Goal: Navigation & Orientation: Find specific page/section

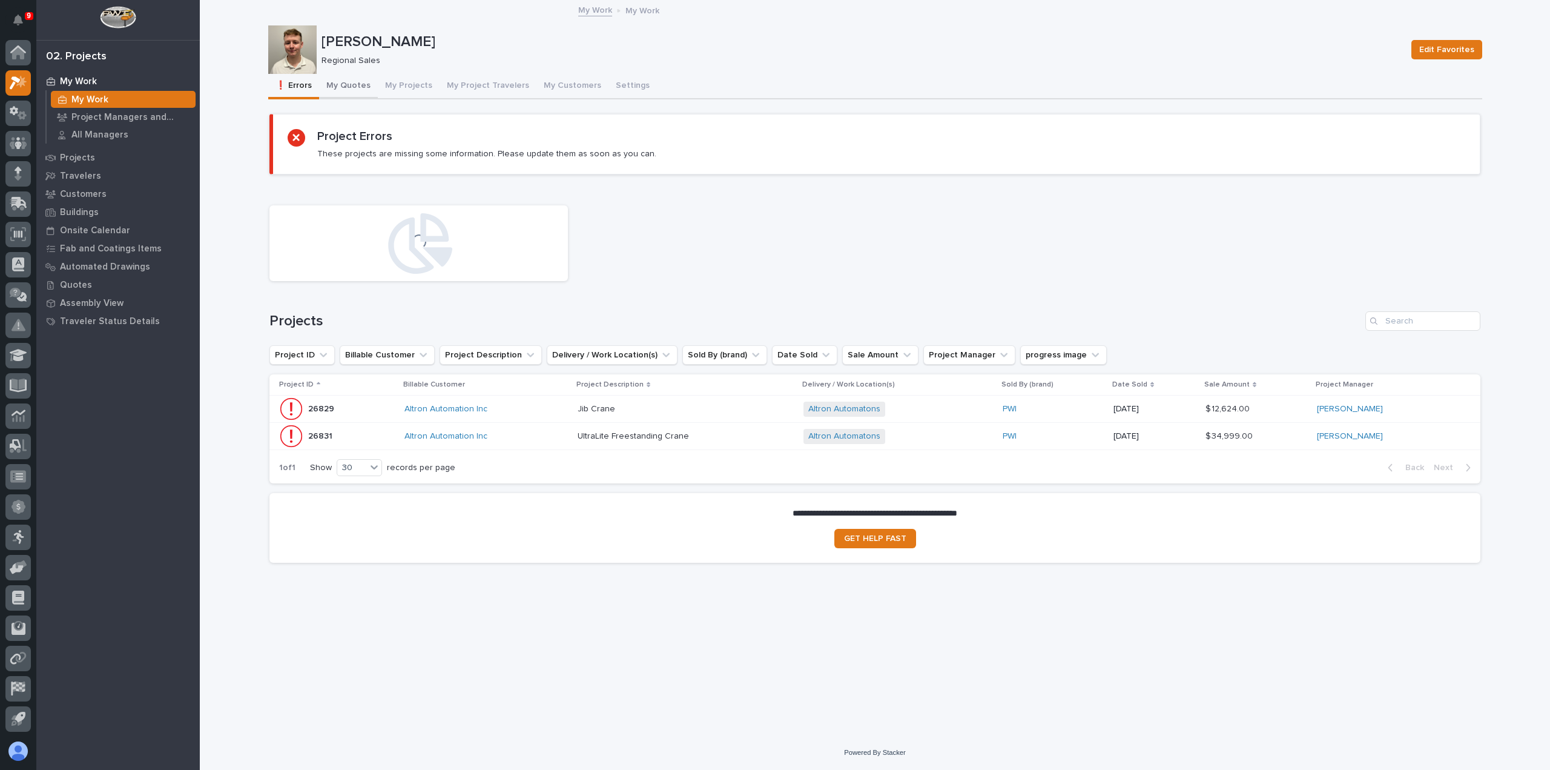
click at [354, 88] on button "My Quotes" at bounding box center [348, 86] width 59 height 25
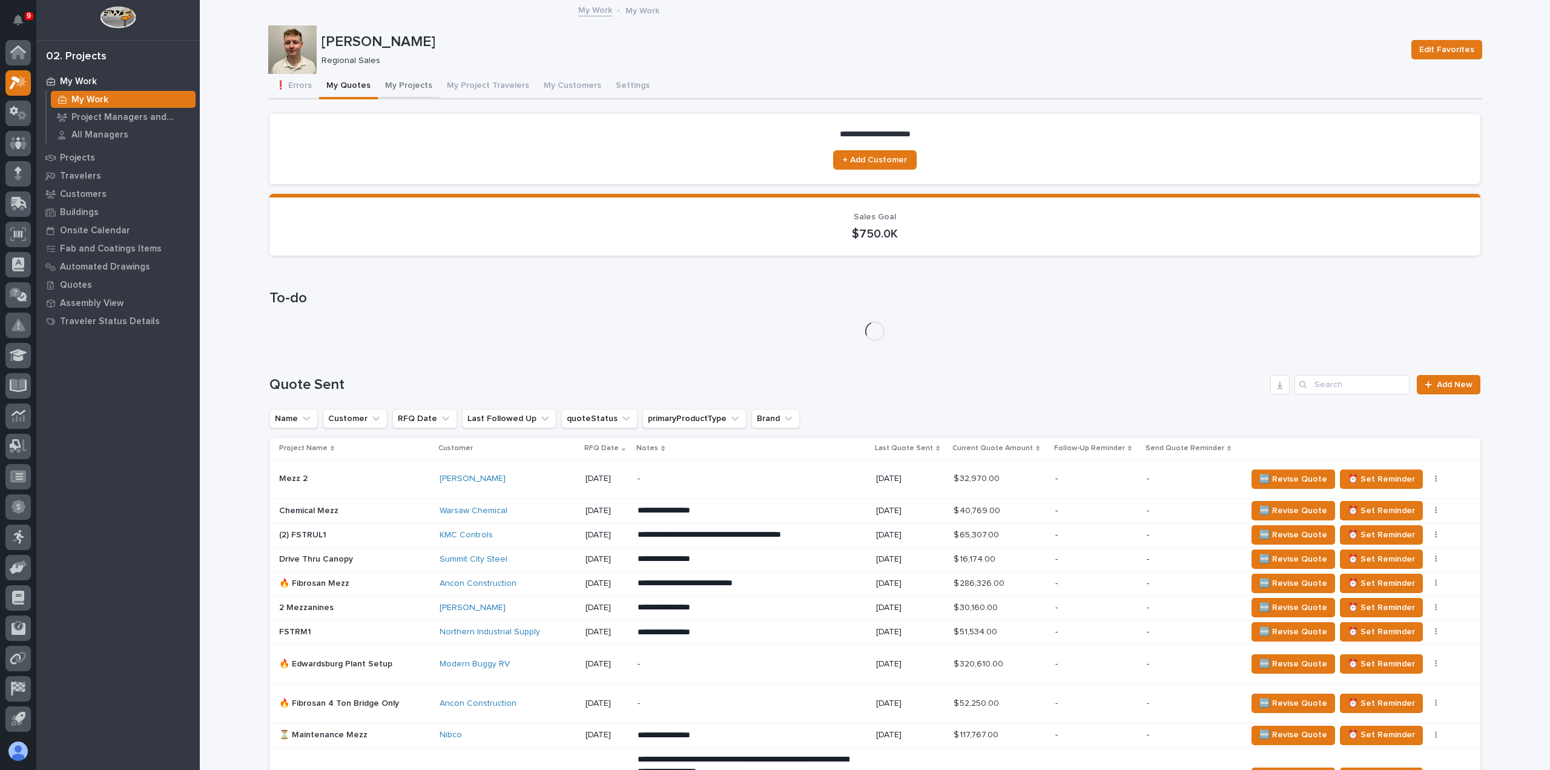
click at [404, 87] on button "My Projects" at bounding box center [409, 86] width 62 height 25
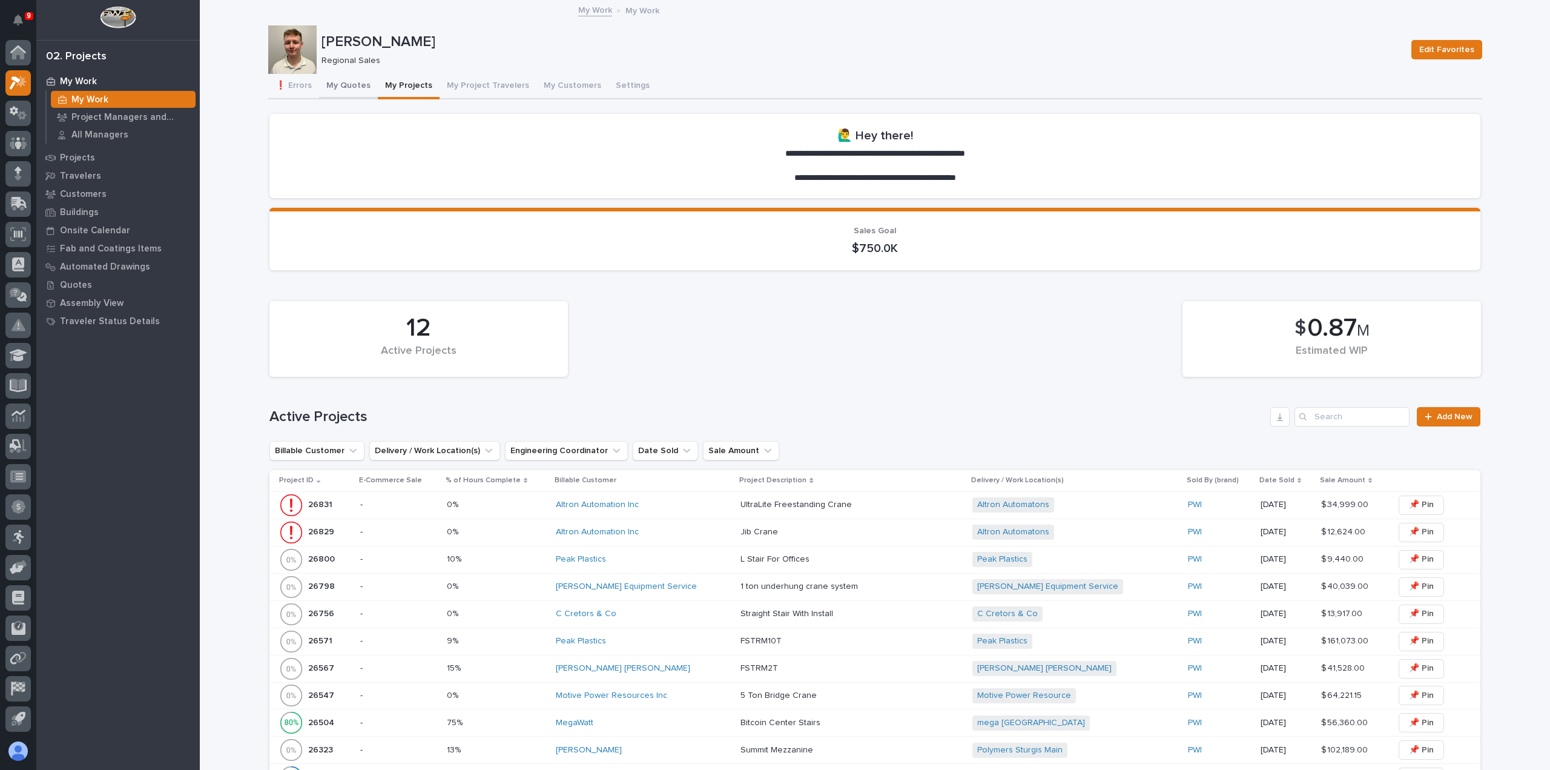
click at [332, 89] on button "My Quotes" at bounding box center [348, 86] width 59 height 25
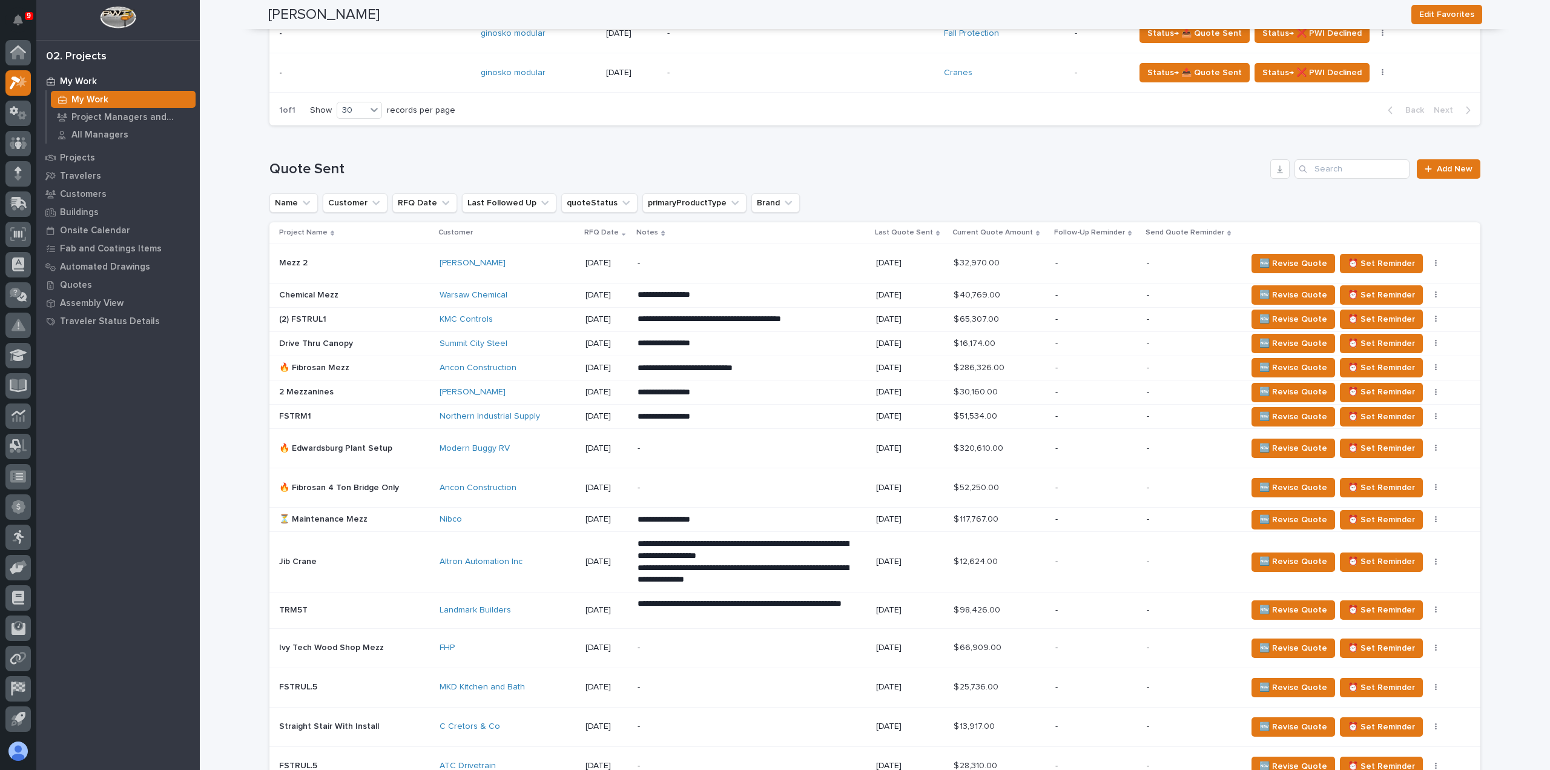
scroll to position [606, 0]
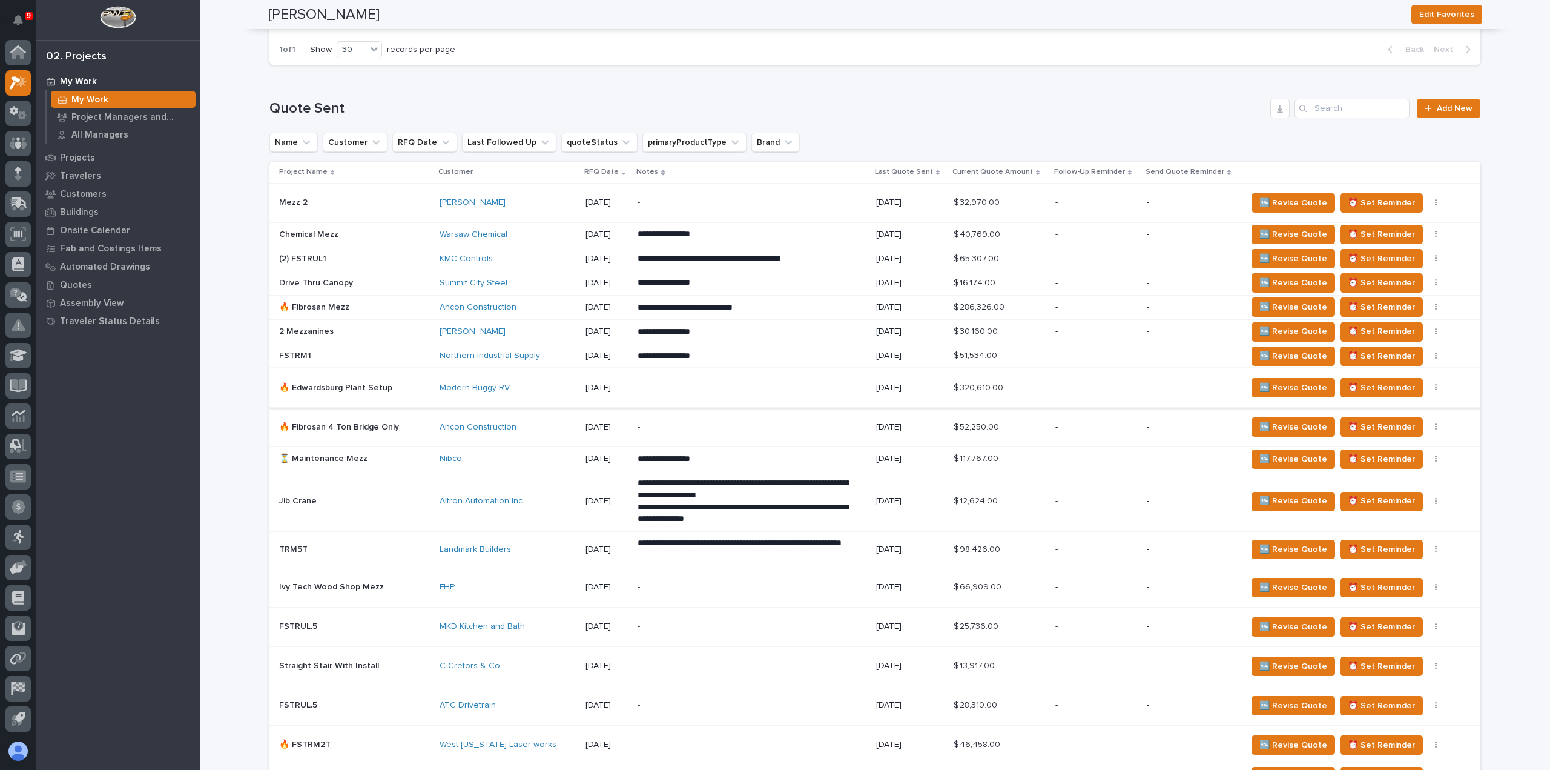
click at [478, 384] on link "Modern Buggy RV" at bounding box center [475, 388] width 70 height 10
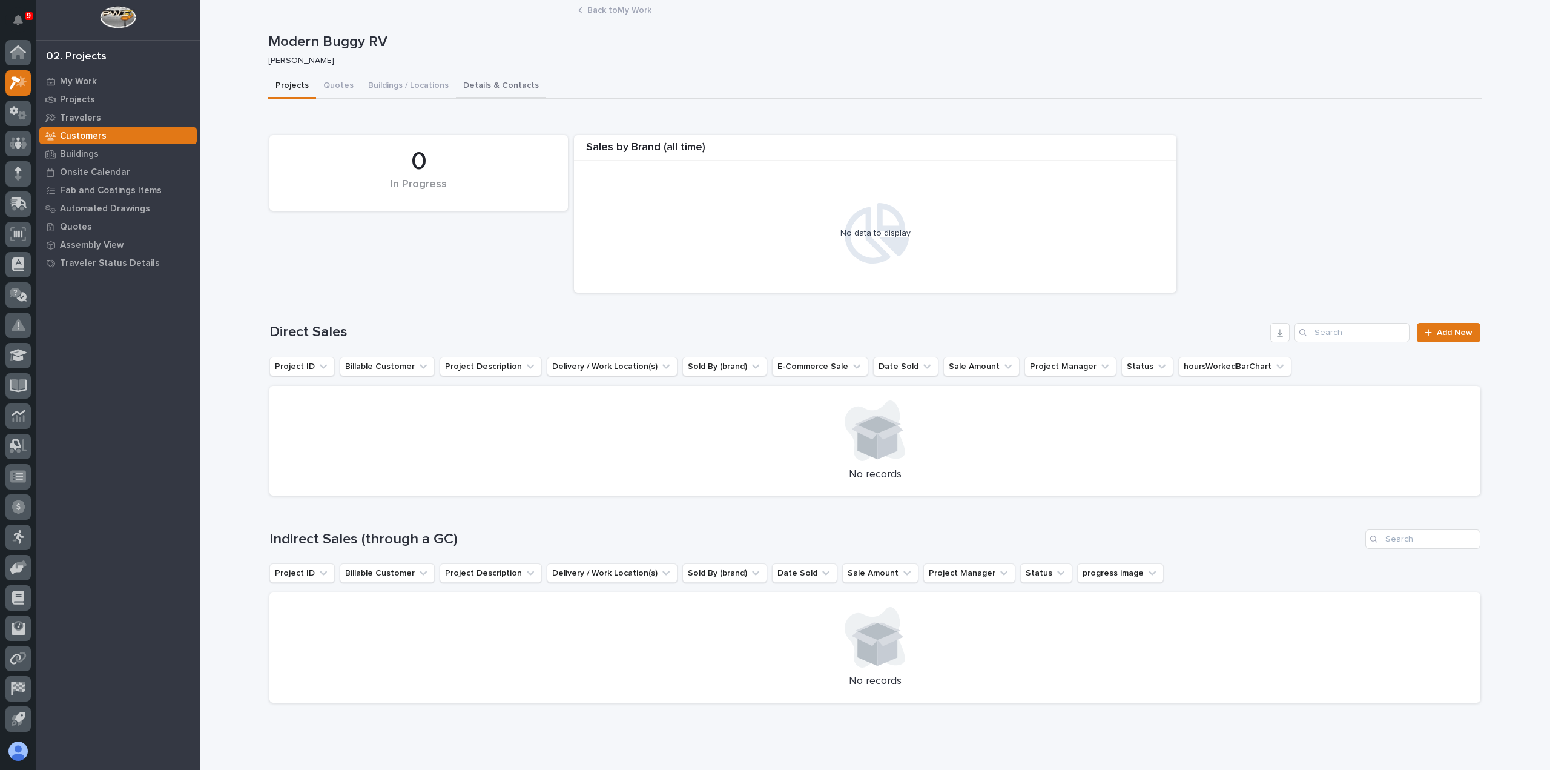
click at [492, 80] on button "Details & Contacts" at bounding box center [501, 86] width 90 height 25
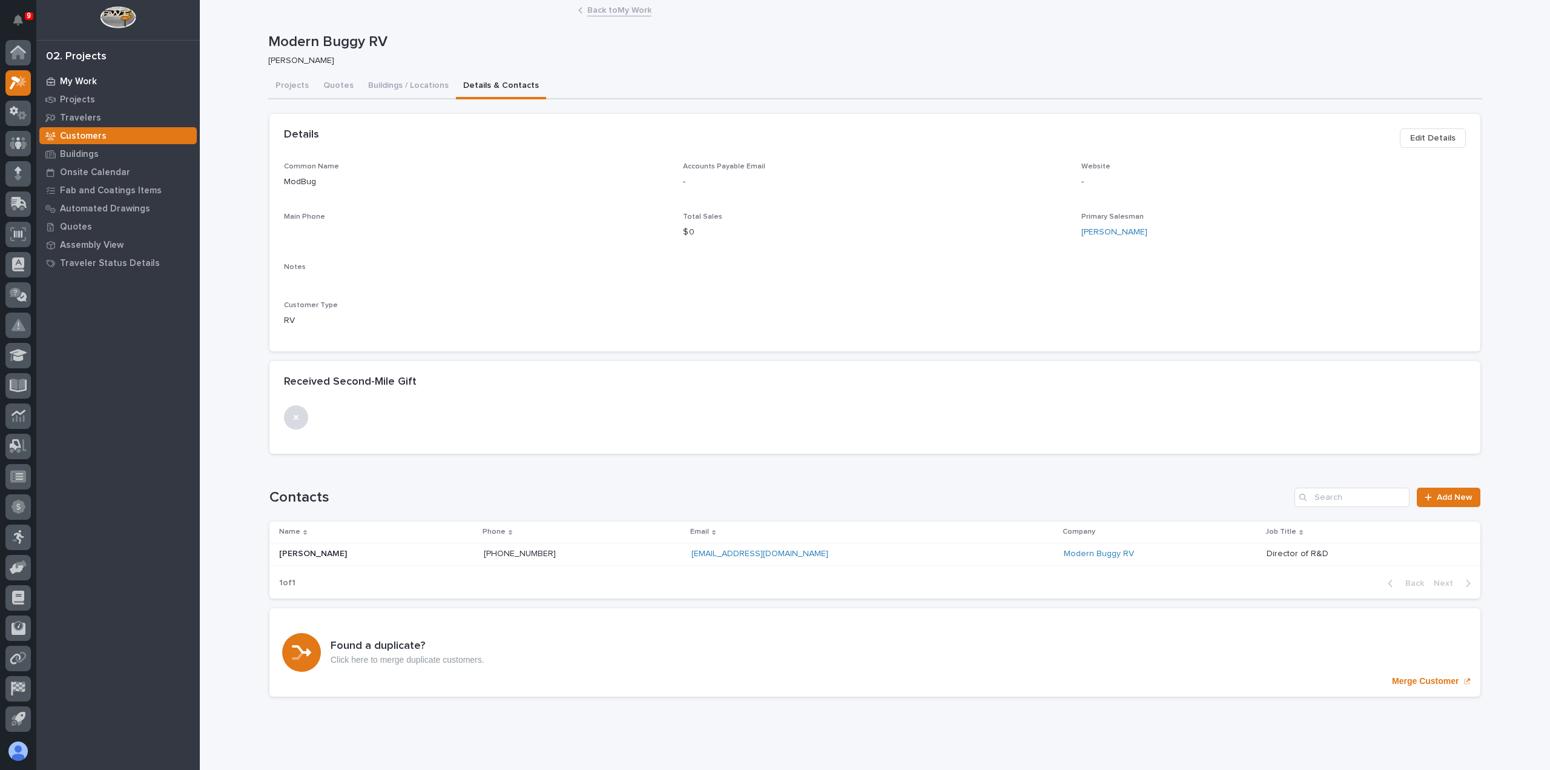
click at [82, 84] on p "My Work" at bounding box center [78, 81] width 37 height 11
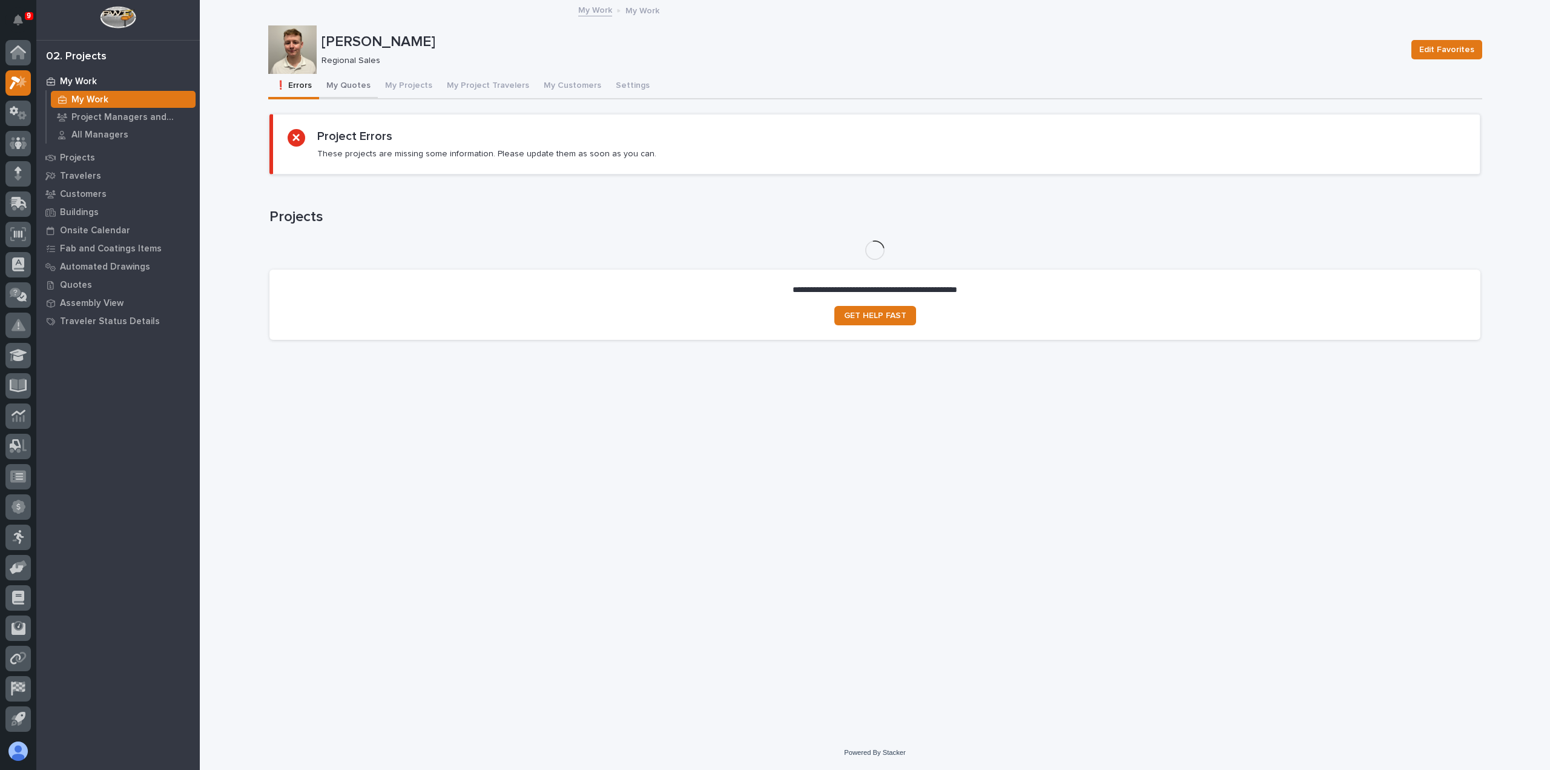
click at [355, 84] on button "My Quotes" at bounding box center [348, 86] width 59 height 25
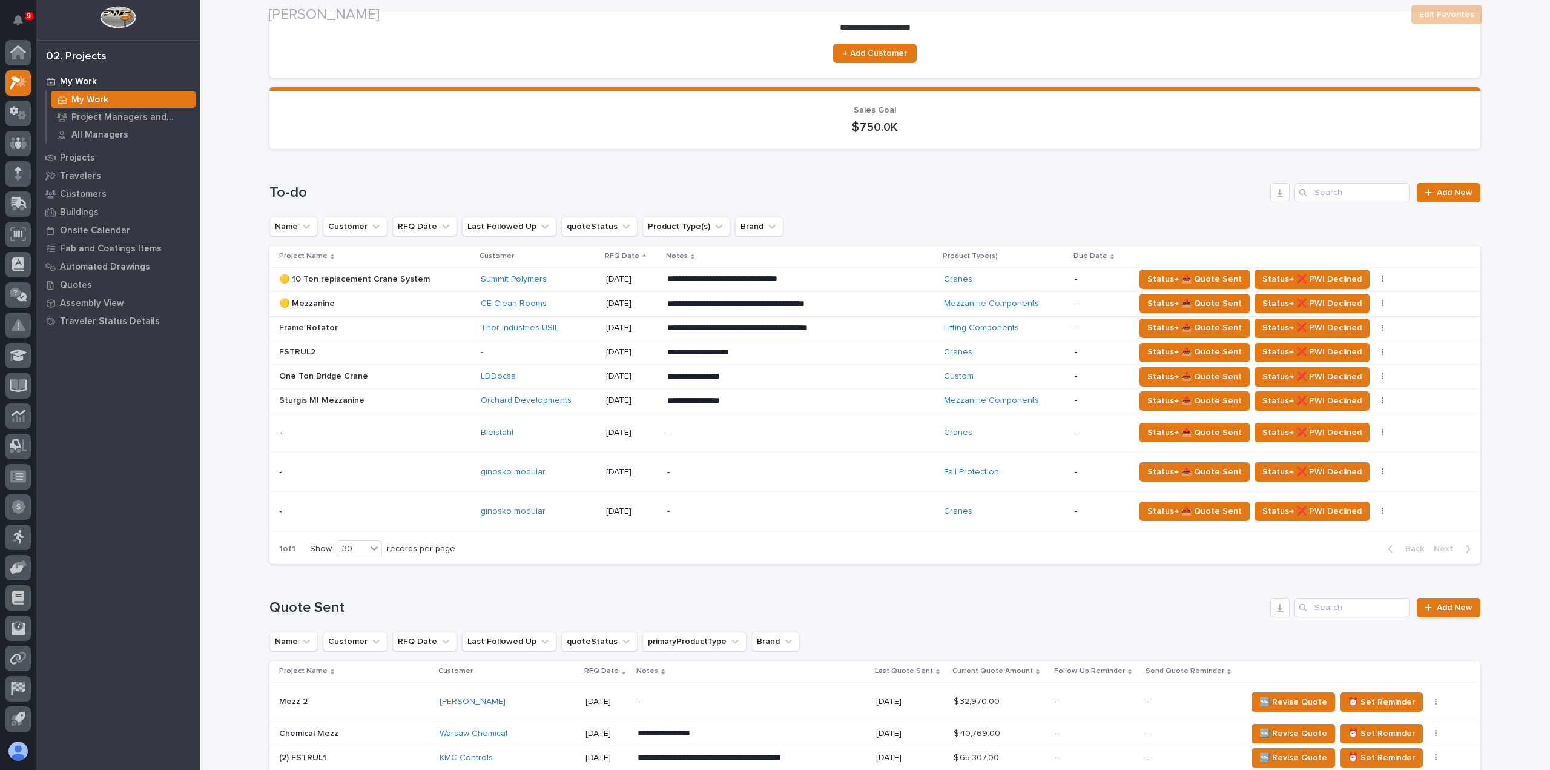
scroll to position [121, 0]
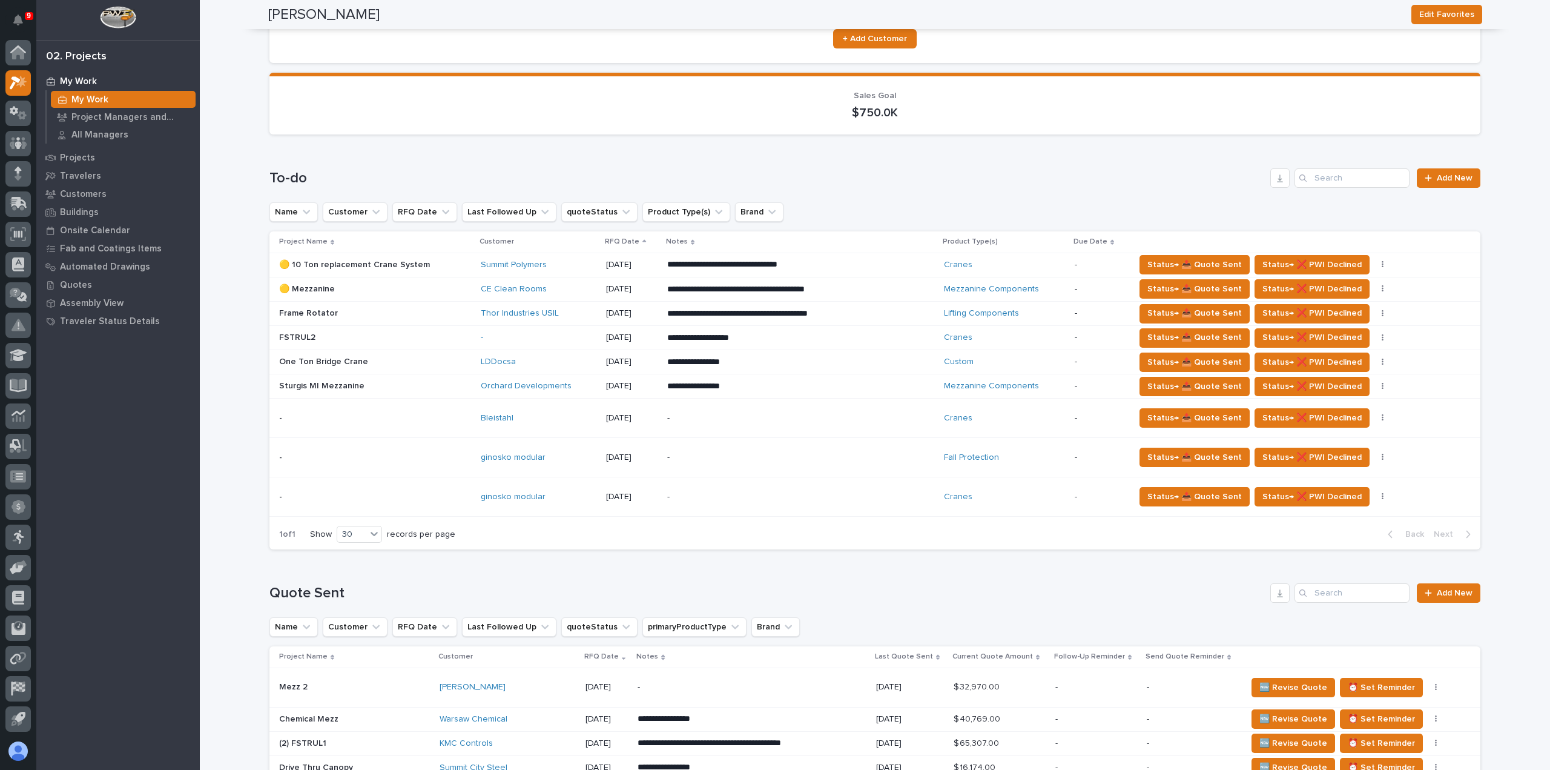
click at [559, 424] on div "Bleistahl" at bounding box center [539, 418] width 116 height 20
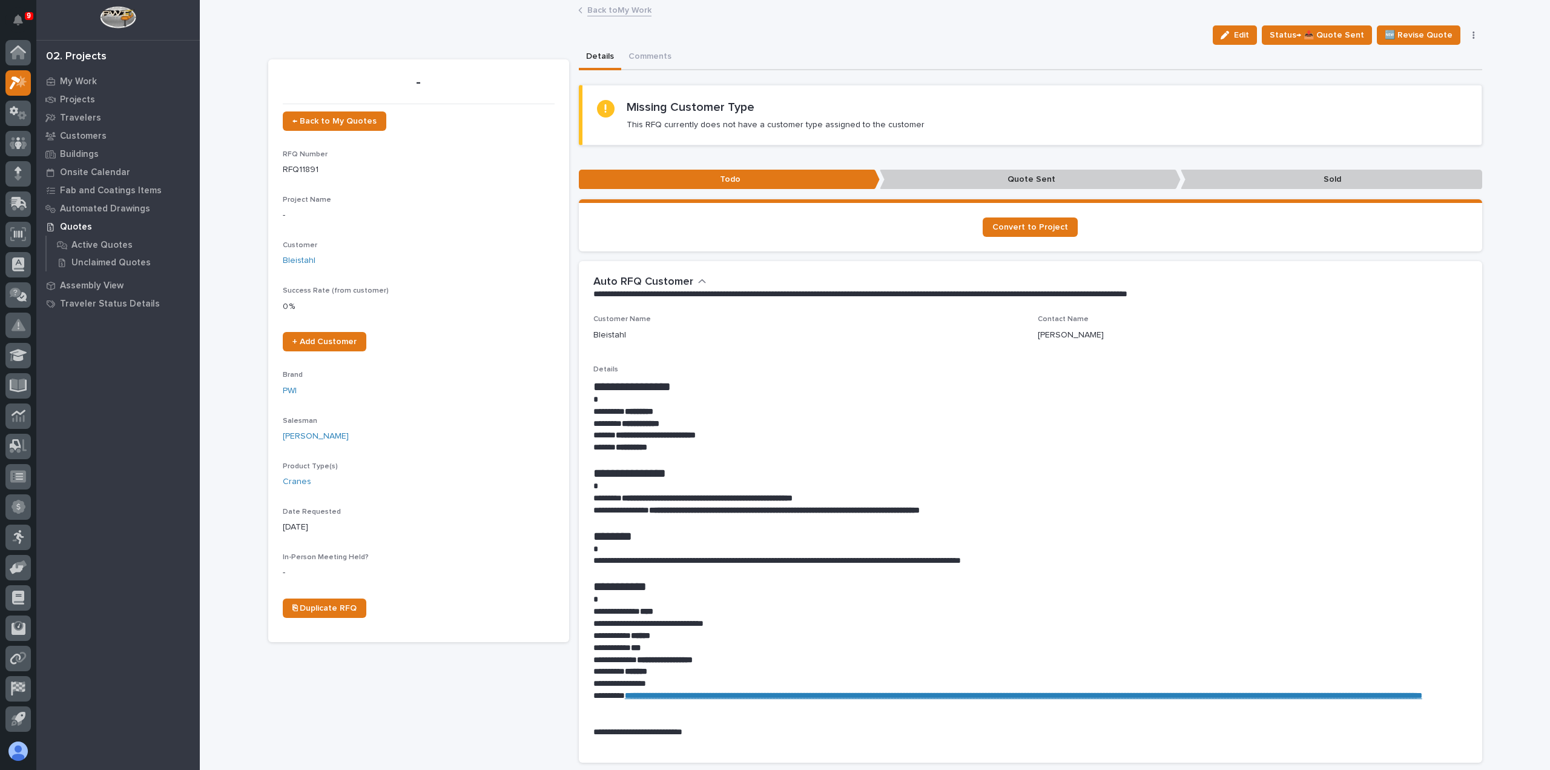
click at [604, 10] on link "Back to My Work" at bounding box center [619, 9] width 64 height 14
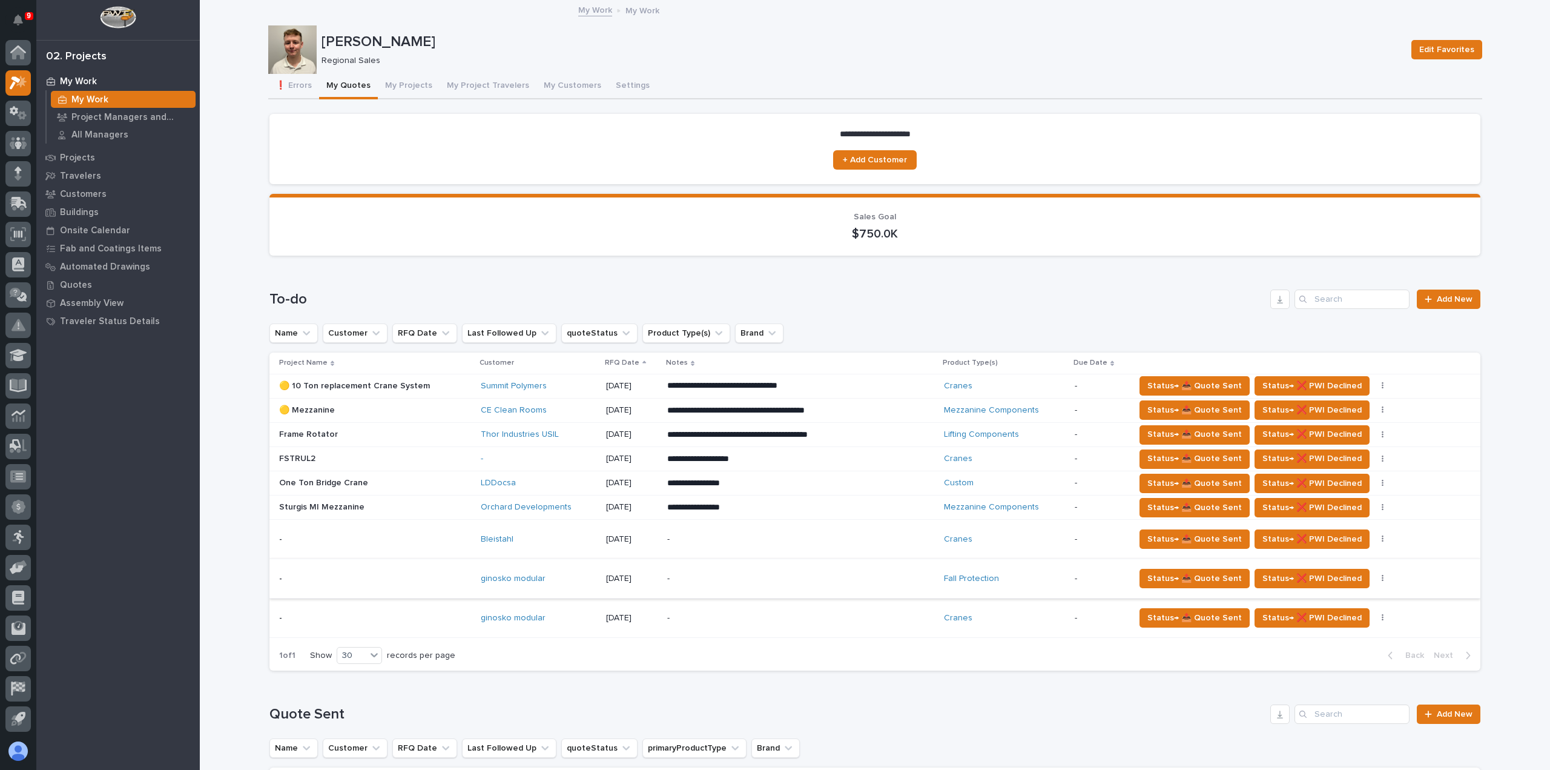
scroll to position [242, 0]
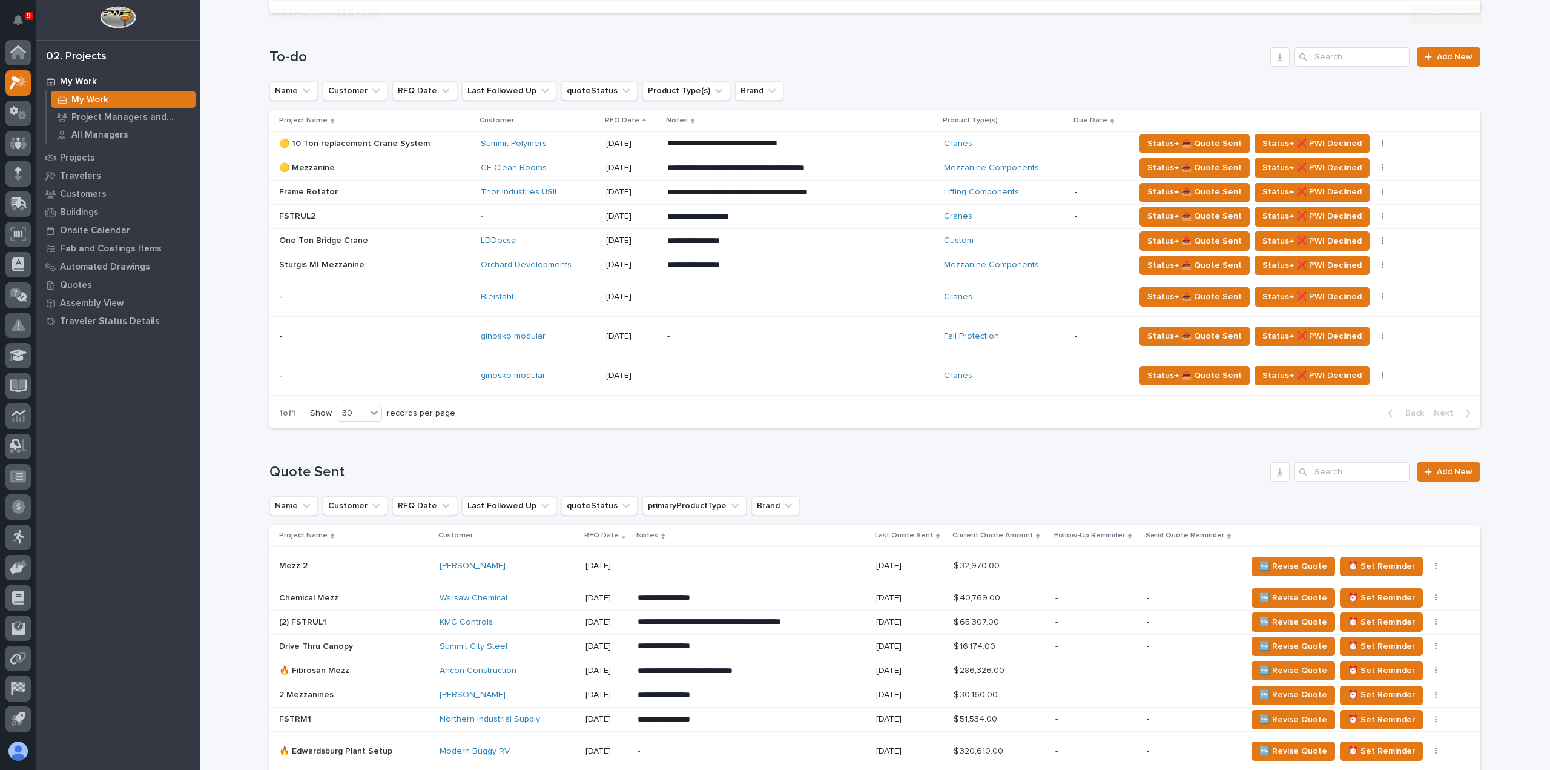
click at [444, 347] on td "- -" at bounding box center [372, 336] width 206 height 39
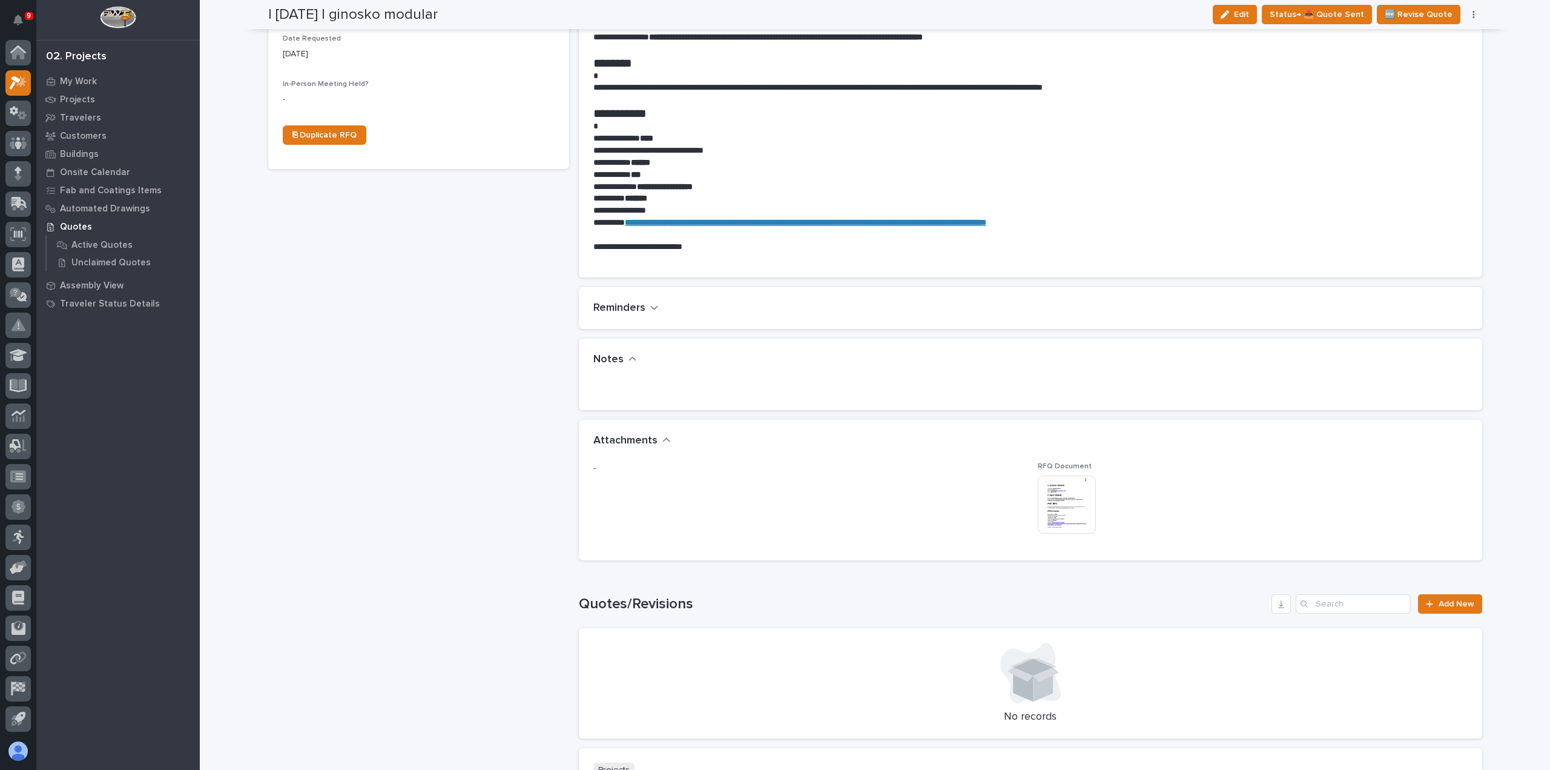
scroll to position [484, 0]
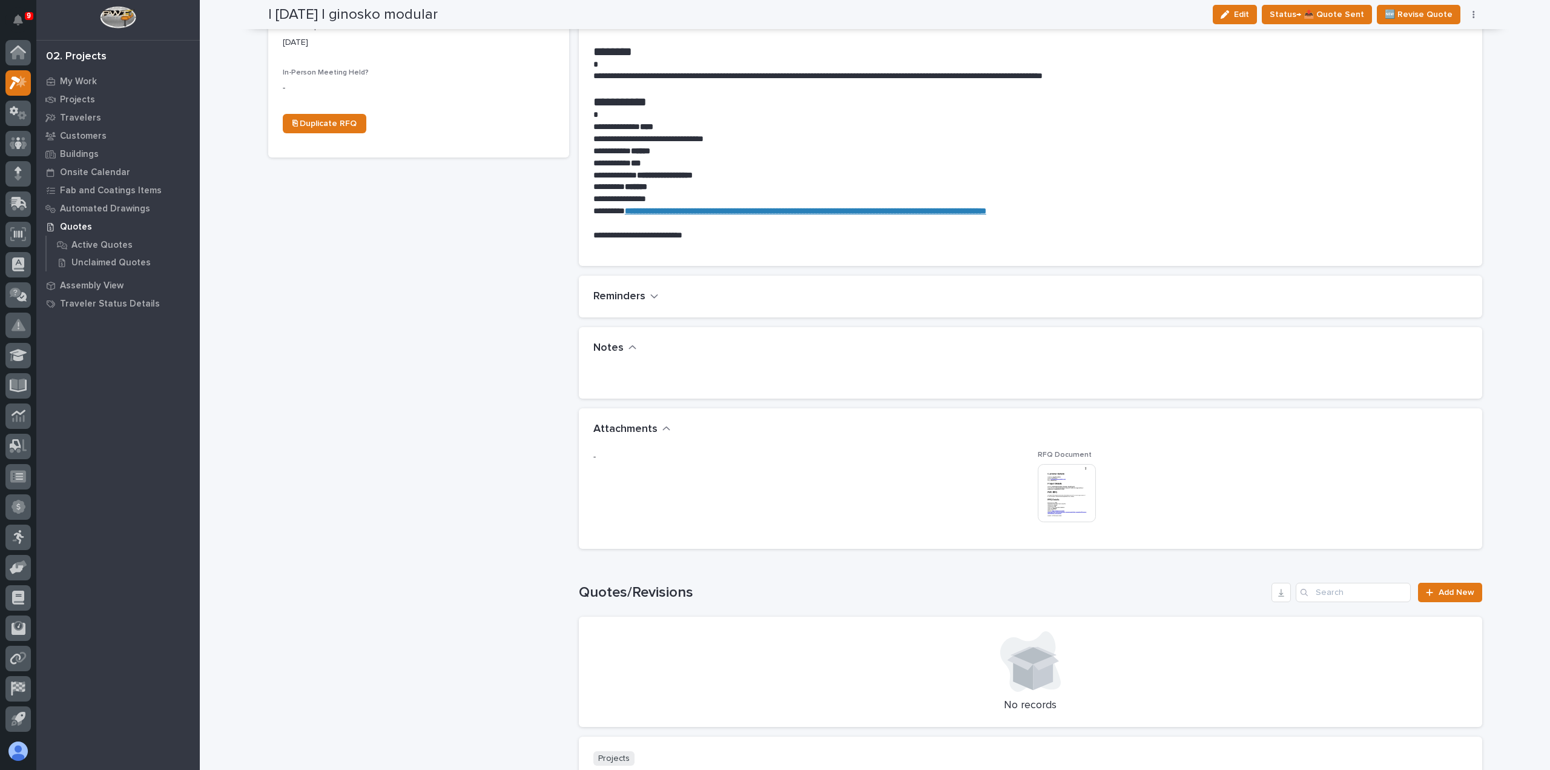
click at [1060, 483] on img at bounding box center [1067, 493] width 58 height 58
